Goal: Navigation & Orientation: Go to known website

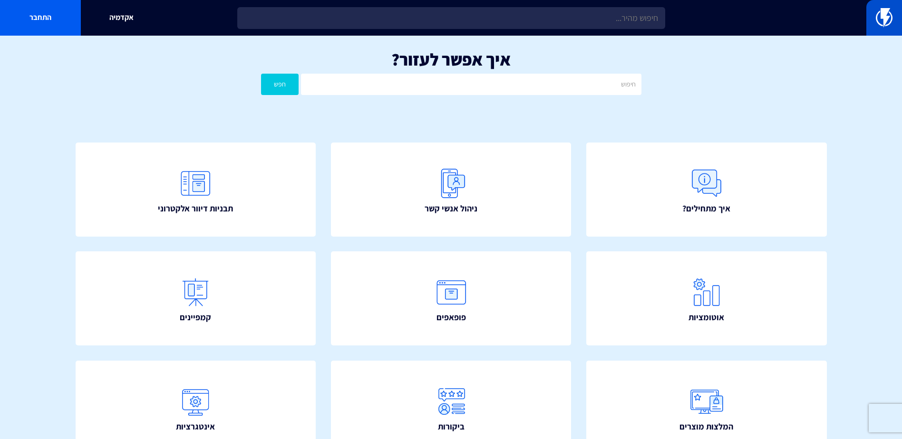
click at [872, 17] on link at bounding box center [884, 18] width 36 height 36
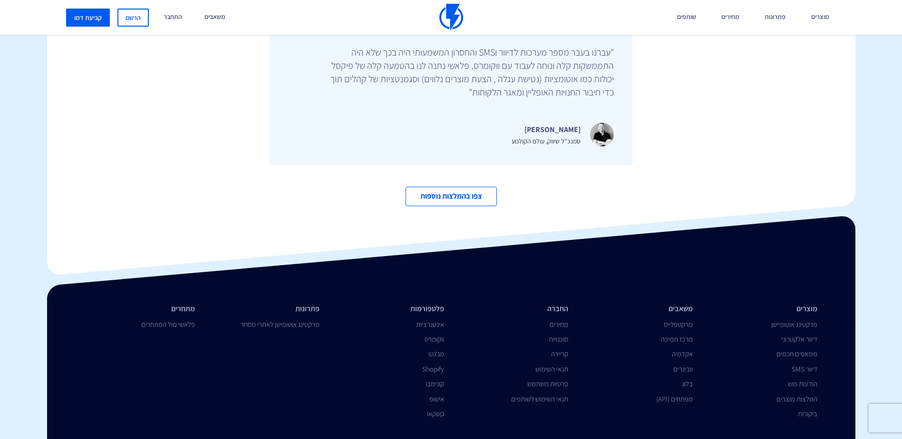
scroll to position [3283, 0]
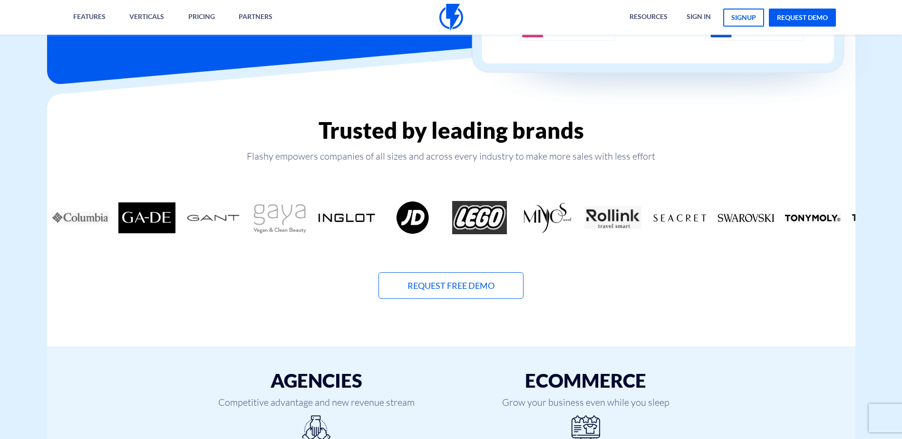
scroll to position [570, 0]
